Goal: Information Seeking & Learning: Understand process/instructions

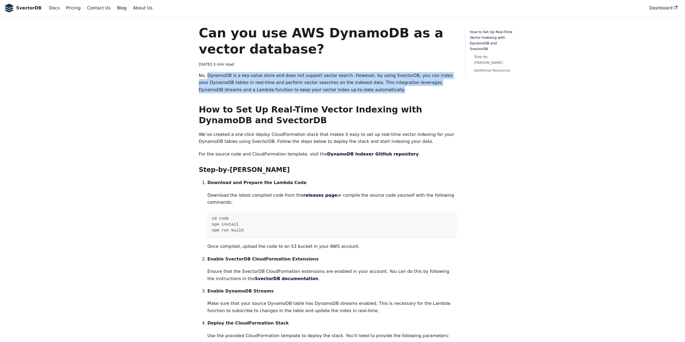
drag, startPoint x: 327, startPoint y: 89, endPoint x: 207, endPoint y: 72, distance: 121.3
click at [207, 72] on p "No, DynamoDB is a key-value store and does not support vector search. However, …" at bounding box center [328, 82] width 258 height 21
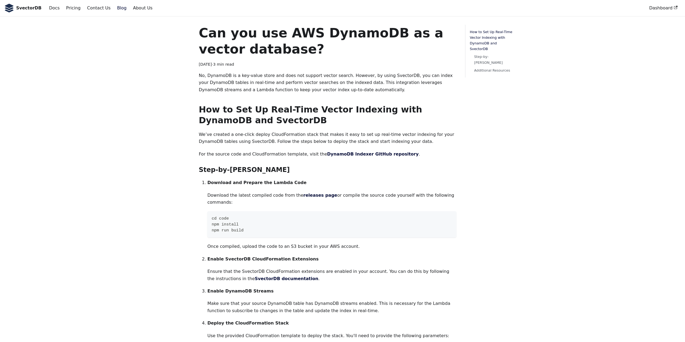
click at [206, 72] on p "No, DynamoDB is a key-value store and does not support vector search. However, …" at bounding box center [328, 82] width 258 height 21
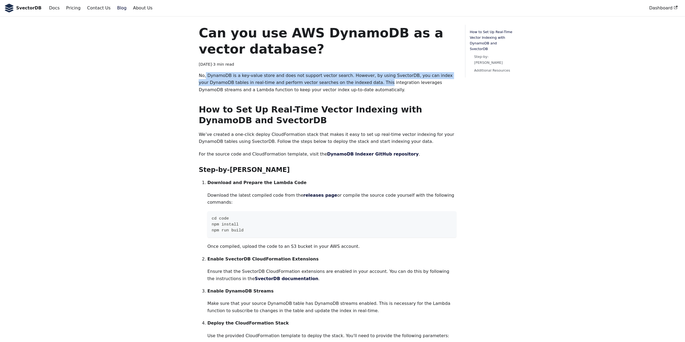
drag, startPoint x: 206, startPoint y: 72, endPoint x: 333, endPoint y: 81, distance: 126.8
click at [333, 81] on p "No, DynamoDB is a key-value store and does not support vector search. However, …" at bounding box center [328, 82] width 258 height 21
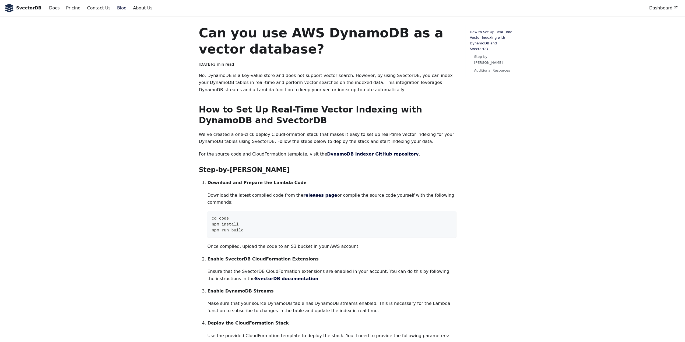
click at [347, 90] on p "No, DynamoDB is a key-value store and does not support vector search. However, …" at bounding box center [328, 82] width 258 height 21
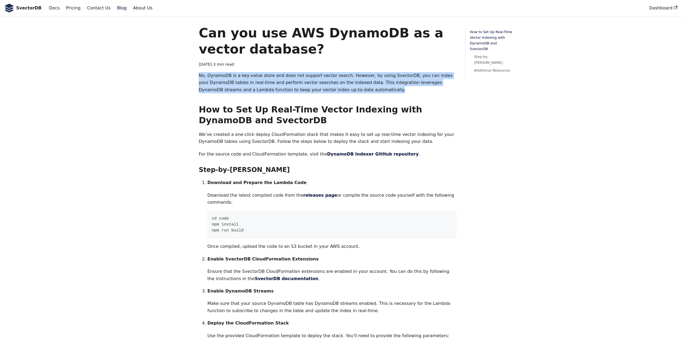
drag, startPoint x: 347, startPoint y: 91, endPoint x: 198, endPoint y: 78, distance: 148.6
click at [198, 78] on main "Can you use AWS DynamoDB as a vector database? [DATE] · 3 min read No, DynamoDB…" at bounding box center [327, 345] width 267 height 641
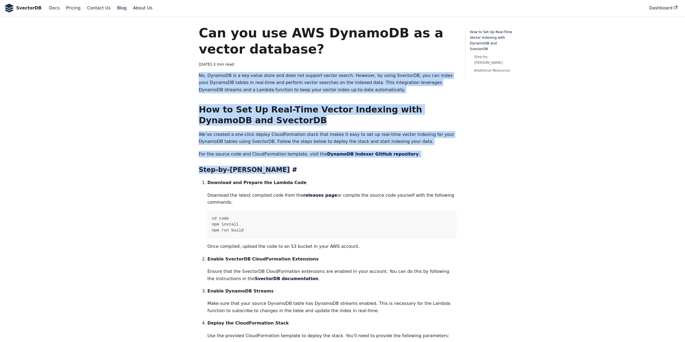
drag, startPoint x: 198, startPoint y: 78, endPoint x: 382, endPoint y: 169, distance: 204.9
click at [382, 169] on main "Can you use AWS DynamoDB as a vector database? [DATE] · 3 min read No, DynamoDB…" at bounding box center [327, 345] width 267 height 641
click at [375, 183] on p "Download and Prepare the Lambda Code" at bounding box center [331, 182] width 249 height 7
